Goal: Information Seeking & Learning: Learn about a topic

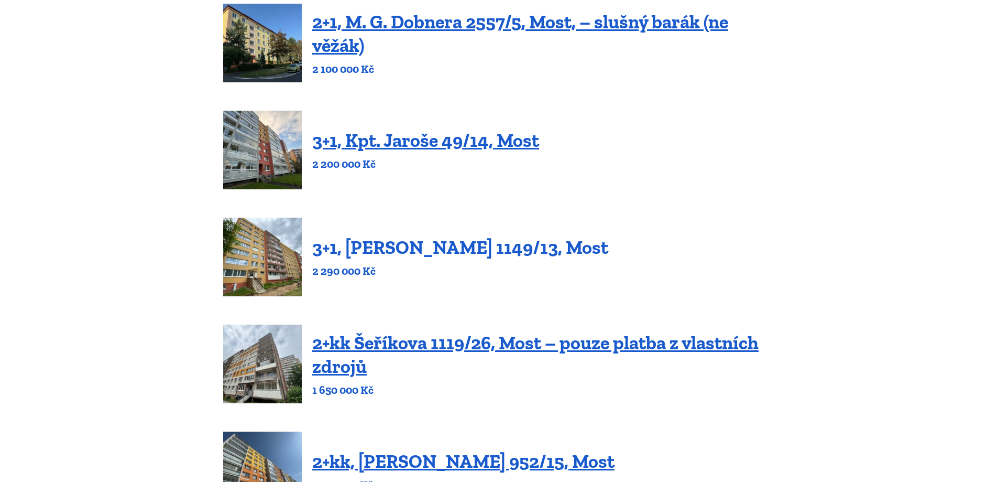
click at [434, 249] on link "3+1, [PERSON_NAME] 1149/13, Most" at bounding box center [460, 247] width 296 height 23
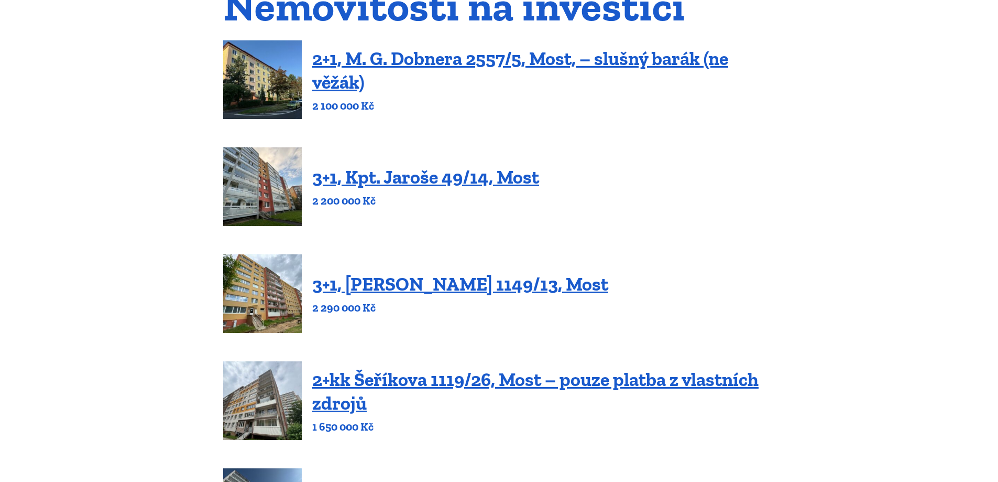
scroll to position [8, 0]
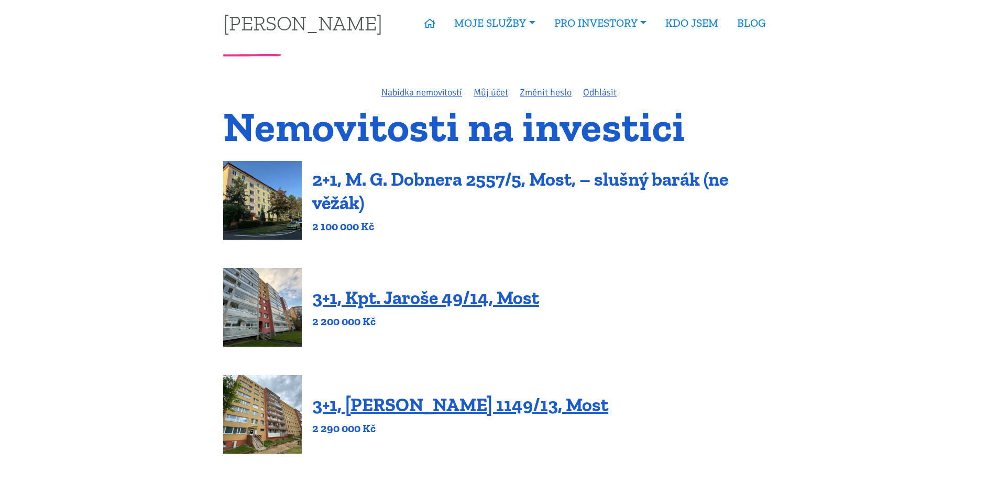
click at [421, 185] on link "2+1, M. G. Dobnera 2557/5, Most, – slušný barák (ne věžák)" at bounding box center [520, 191] width 416 height 46
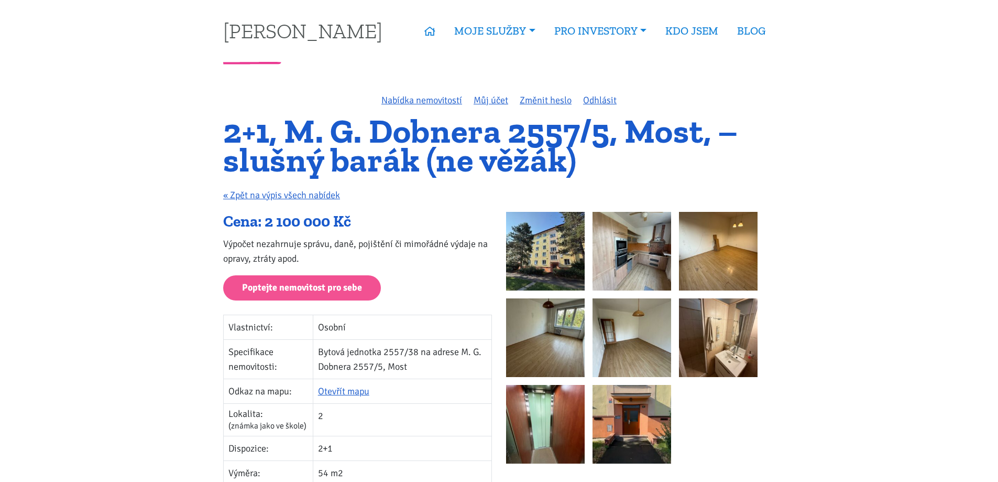
scroll to position [157, 0]
